Goal: Communication & Community: Ask a question

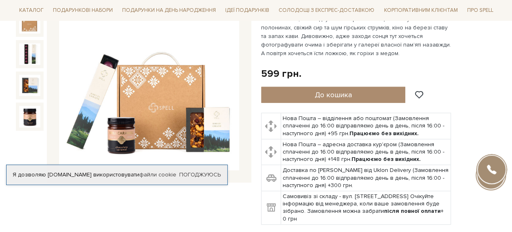
scroll to position [122, 0]
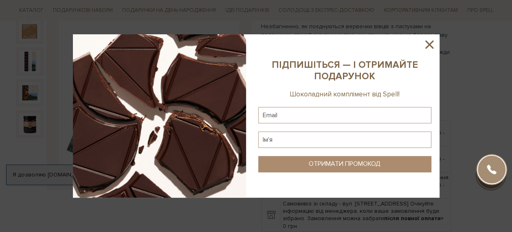
click at [430, 45] on icon at bounding box center [430, 44] width 8 height 8
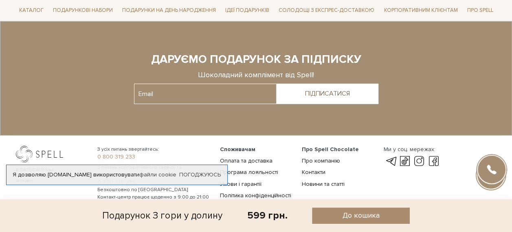
scroll to position [1068, 0]
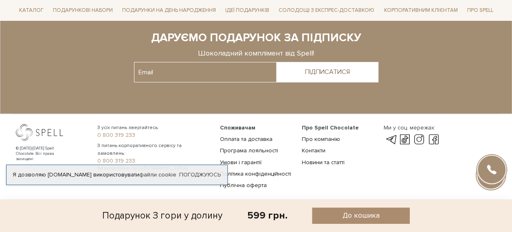
click at [493, 166] on div at bounding box center [491, 169] width 29 height 29
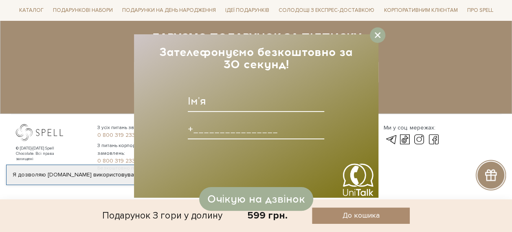
click at [209, 108] on input at bounding box center [256, 101] width 137 height 21
click at [261, 97] on input "[PERSON_NAME]" at bounding box center [256, 101] width 137 height 21
type input "[PERSON_NAME]"
click at [207, 128] on input at bounding box center [256, 128] width 137 height 21
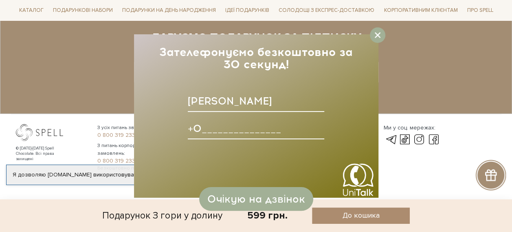
type input "+0_______________"
type input "[PHONE_NUMBER]____"
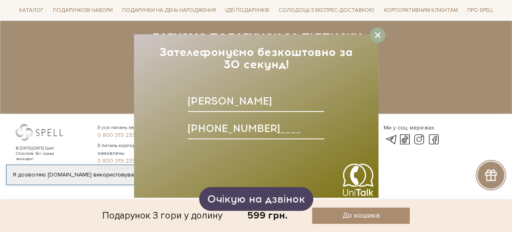
click at [281, 197] on span "Очікую на дзвінок" at bounding box center [256, 198] width 98 height 12
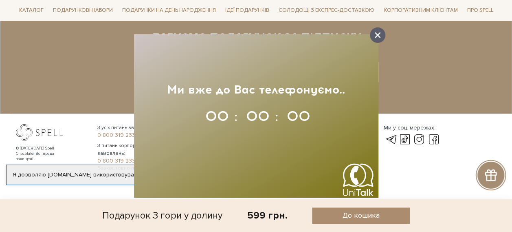
click at [379, 35] on icon at bounding box center [378, 35] width 6 height 6
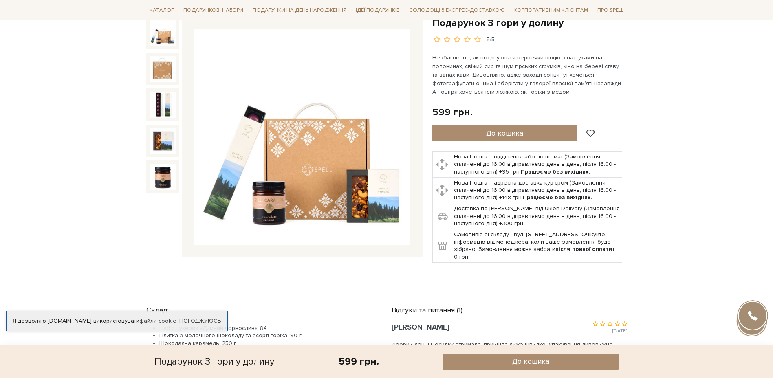
scroll to position [41, 0]
